Goal: Task Accomplishment & Management: Use online tool/utility

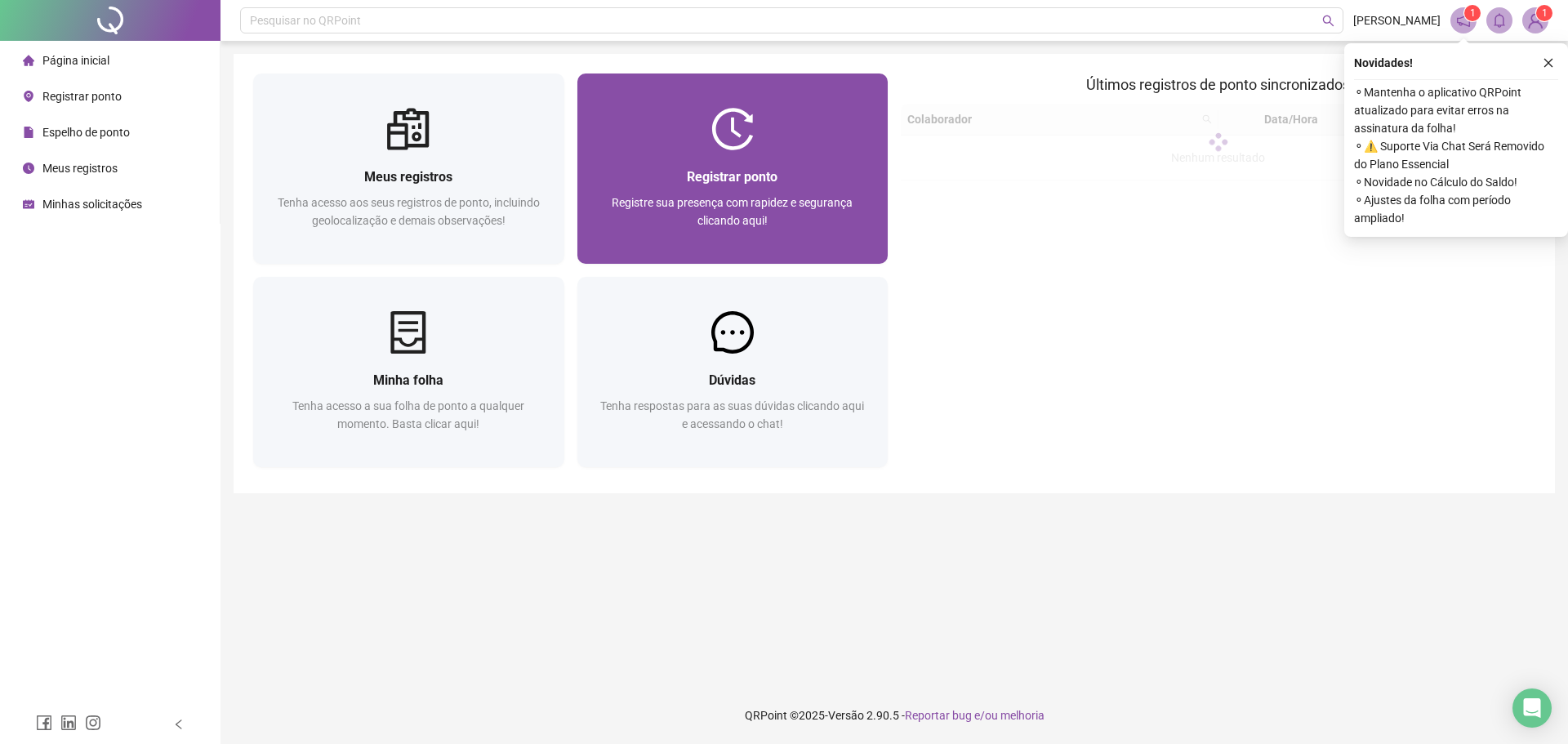
click at [802, 184] on div "Registrar ponto" at bounding box center [732, 177] width 272 height 21
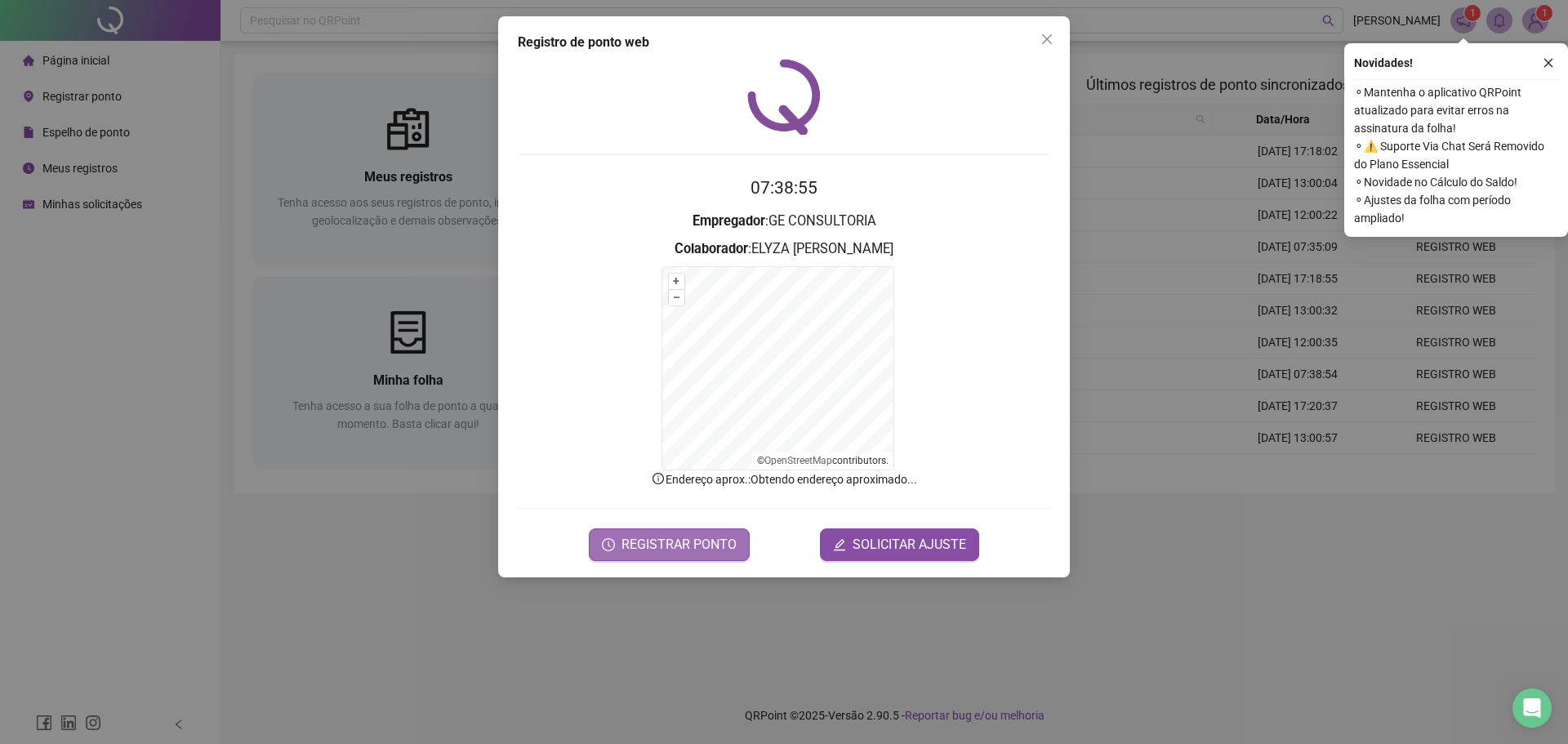
click at [680, 550] on span "REGISTRAR PONTO" at bounding box center [679, 544] width 115 height 20
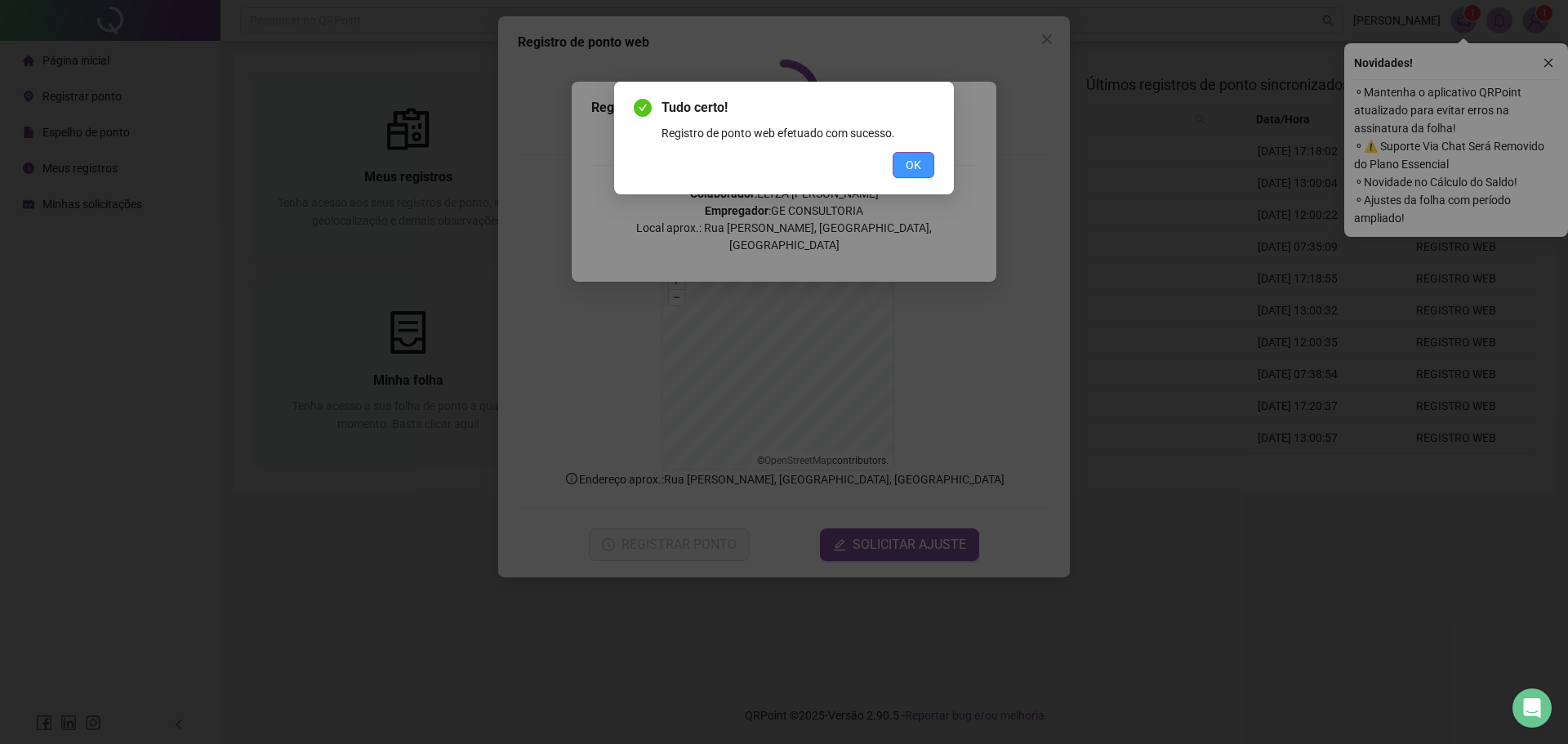
click at [903, 160] on button "OK" at bounding box center [913, 165] width 41 height 26
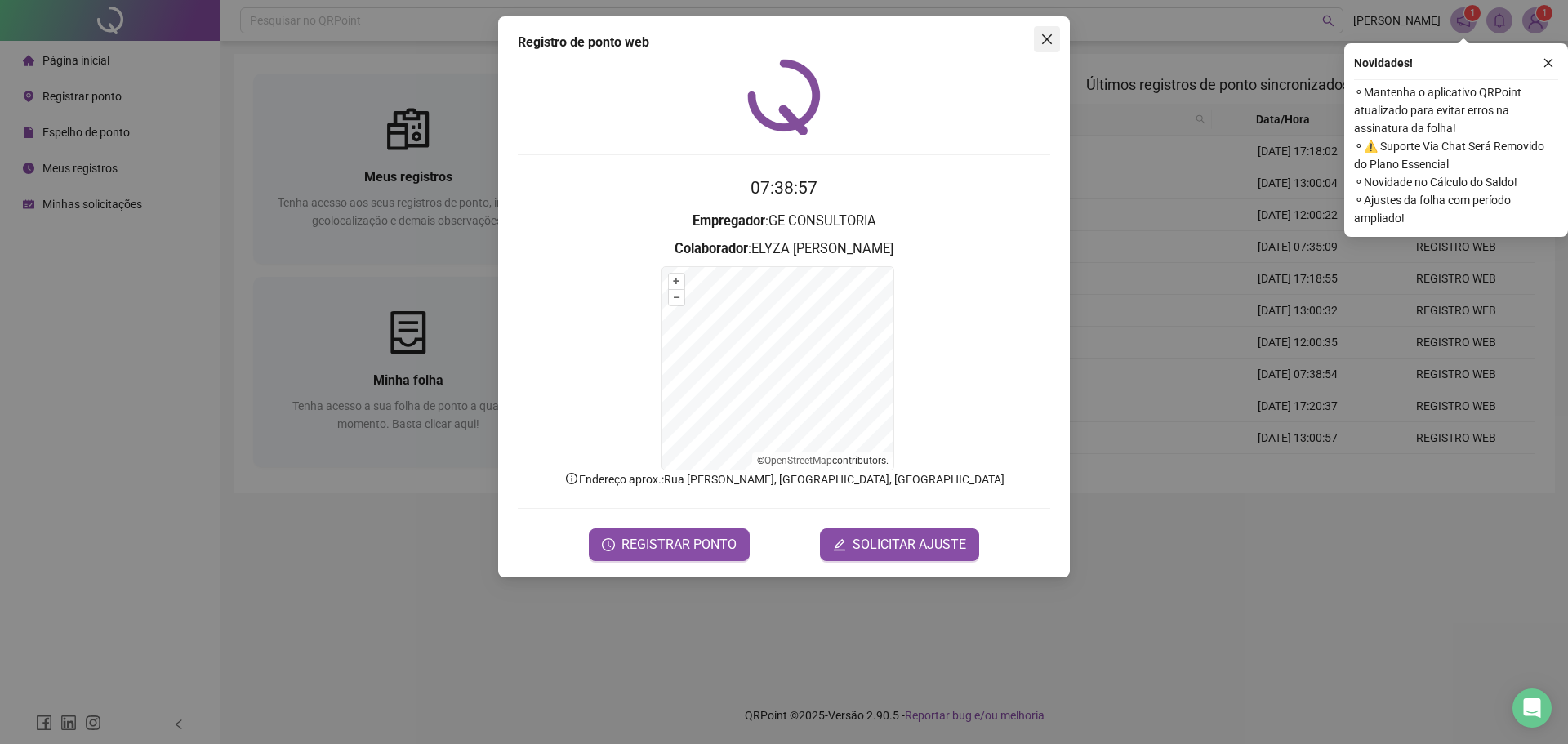
click at [1041, 43] on icon "close" at bounding box center [1046, 39] width 13 height 13
